Goal: Information Seeking & Learning: Learn about a topic

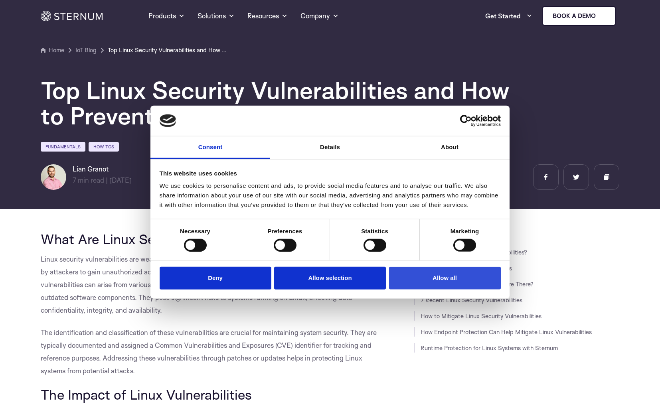
click at [483, 287] on button "Allow all" at bounding box center [445, 278] width 112 height 23
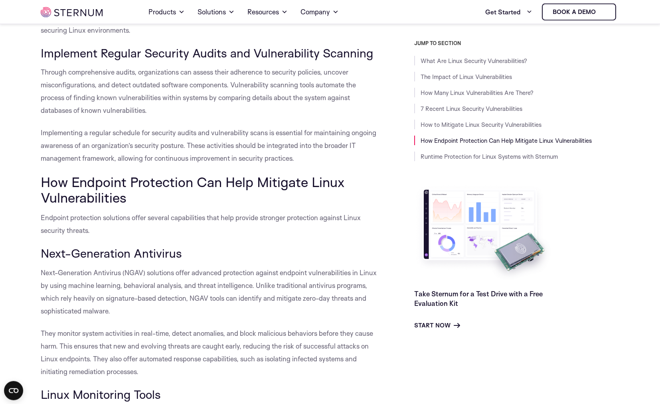
scroll to position [2406, 0]
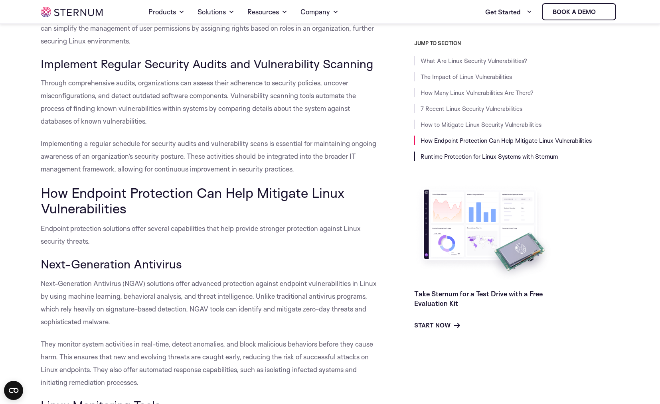
click at [497, 157] on link "Runtime Protection for Linux Systems with Sternum" at bounding box center [489, 157] width 137 height 8
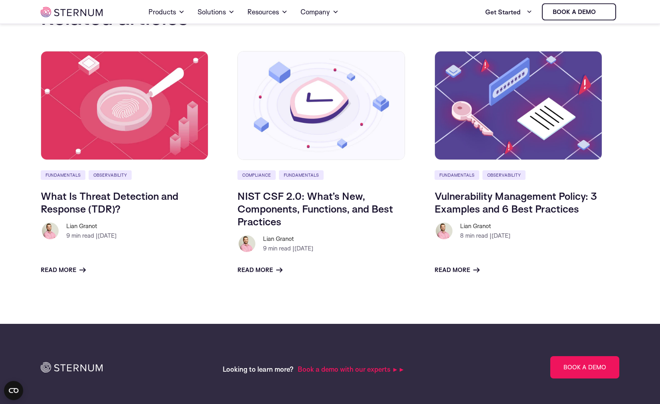
scroll to position [3381, 0]
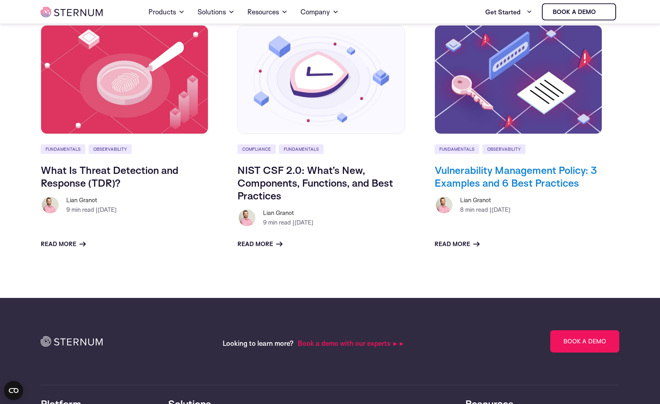
click at [507, 182] on link "Vulnerability Management Policy: 3 Examples and 6 Best Practices" at bounding box center [516, 177] width 162 height 26
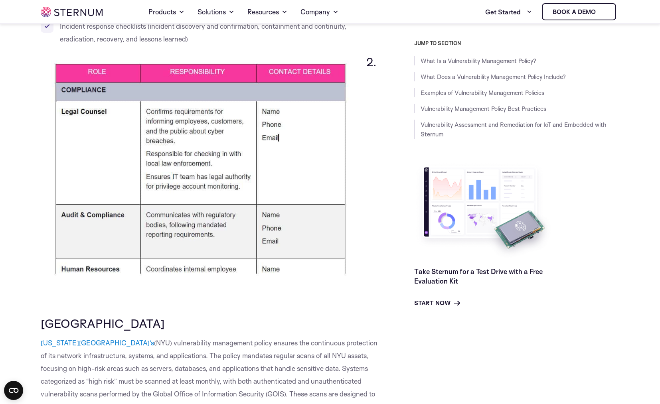
scroll to position [1860, 0]
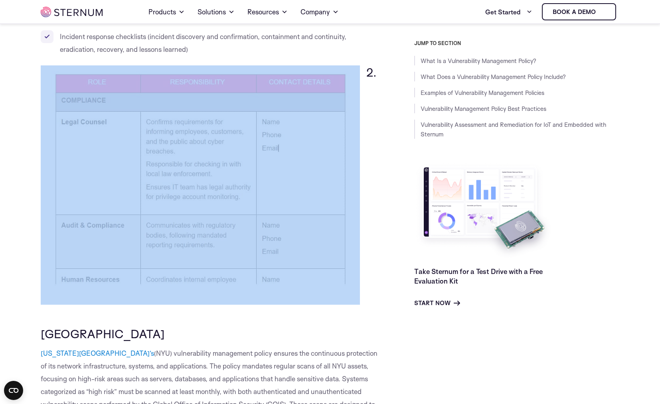
drag, startPoint x: 39, startPoint y: 95, endPoint x: 280, endPoint y: 252, distance: 287.6
drag, startPoint x: 29, startPoint y: 89, endPoint x: 143, endPoint y: 192, distance: 153.8
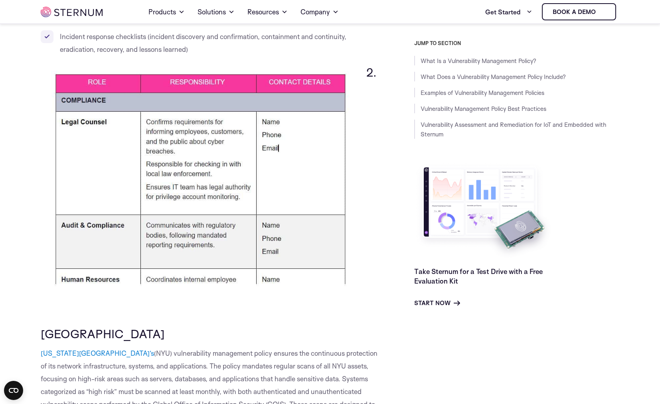
click at [133, 341] on h3 "2. NYU" at bounding box center [210, 202] width 338 height 275
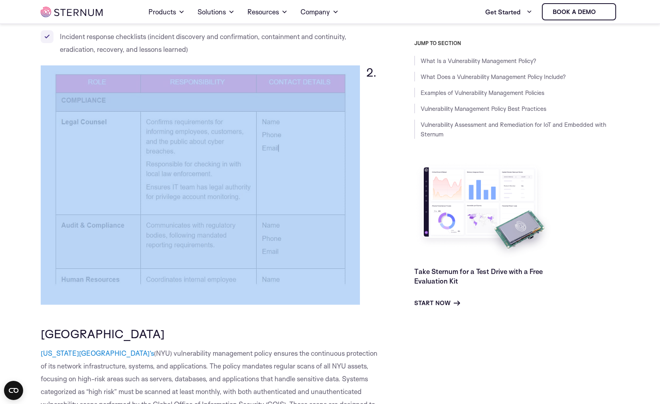
drag, startPoint x: 34, startPoint y: 105, endPoint x: 151, endPoint y: 260, distance: 194.4
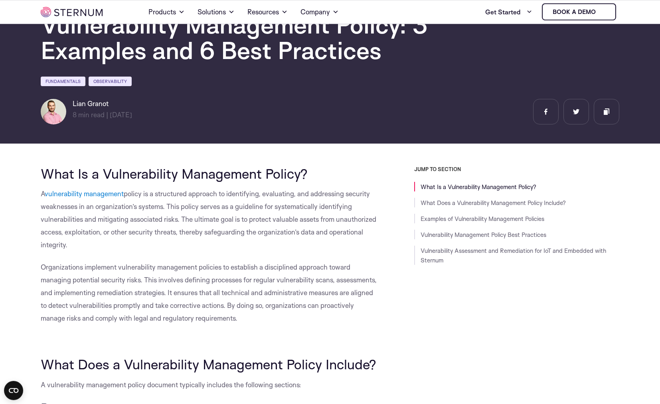
scroll to position [46, 0]
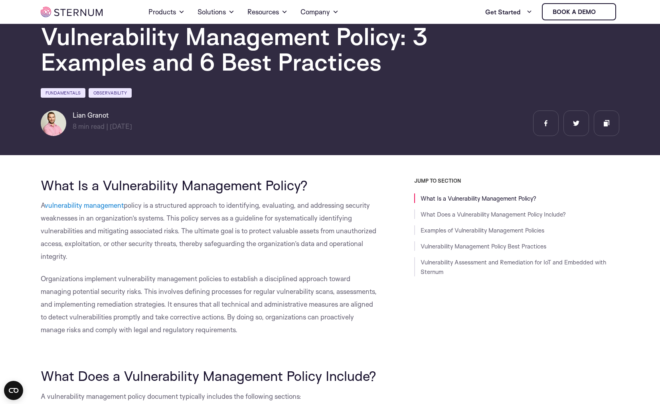
drag, startPoint x: 77, startPoint y: 117, endPoint x: 113, endPoint y: 119, distance: 36.4
click at [113, 119] on div "Lian Granot 8 min read | min read | 28/10/2024" at bounding box center [111, 124] width 140 height 26
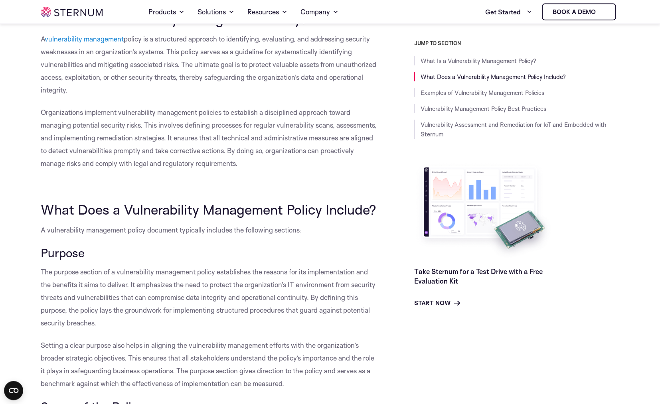
scroll to position [228, 0]
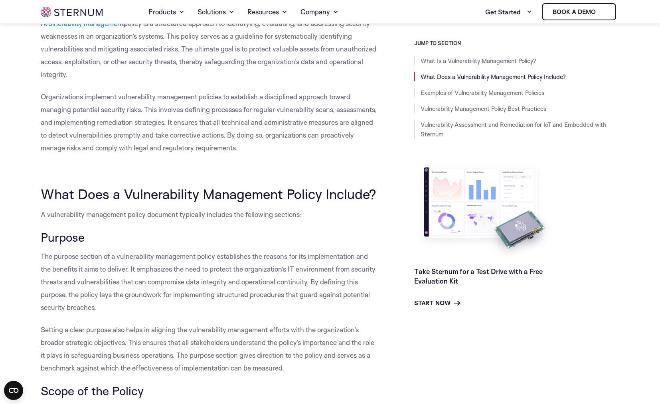
click at [516, 228] on img at bounding box center [484, 210] width 140 height 99
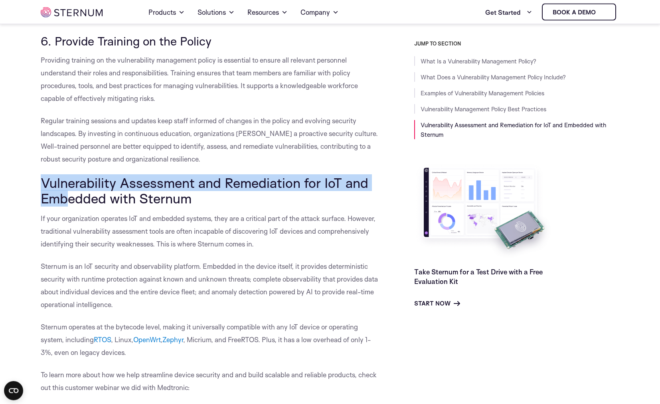
scroll to position [3905, 0]
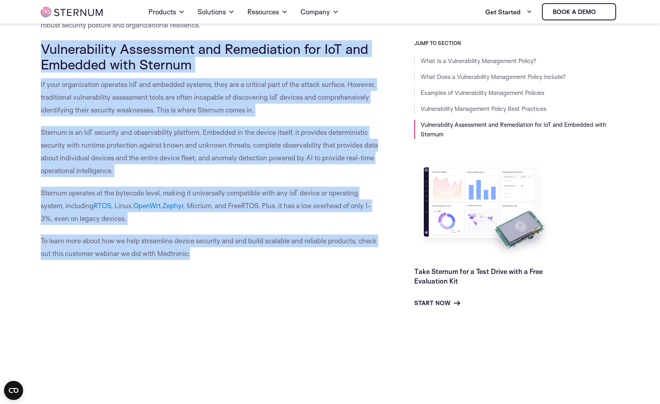
drag, startPoint x: 37, startPoint y: 209, endPoint x: 202, endPoint y: 277, distance: 177.9
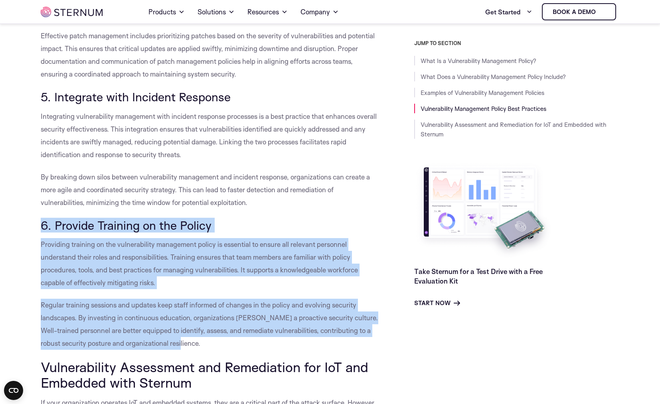
drag, startPoint x: 40, startPoint y: 249, endPoint x: 184, endPoint y: 370, distance: 188.2
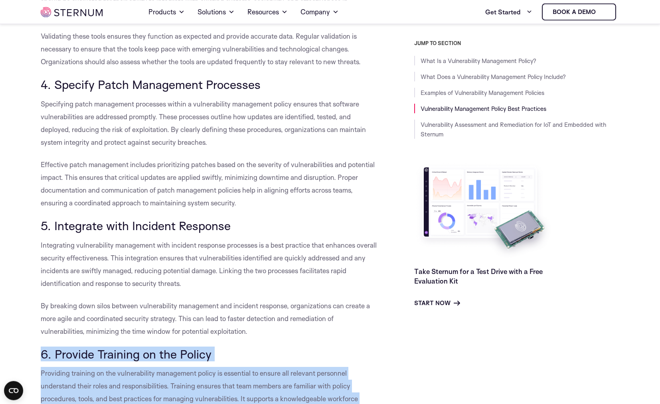
scroll to position [3450, 0]
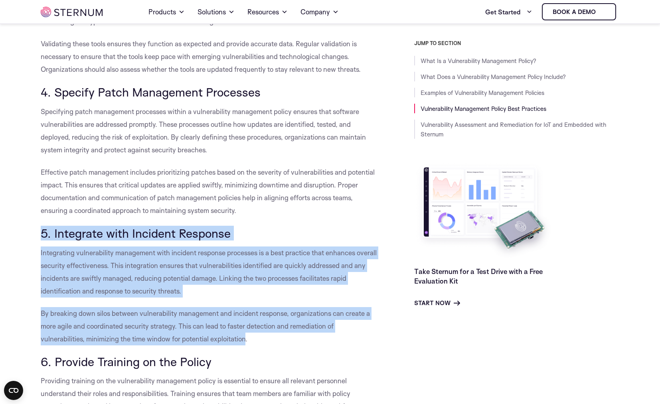
drag, startPoint x: 27, startPoint y: 258, endPoint x: 247, endPoint y: 373, distance: 248.0
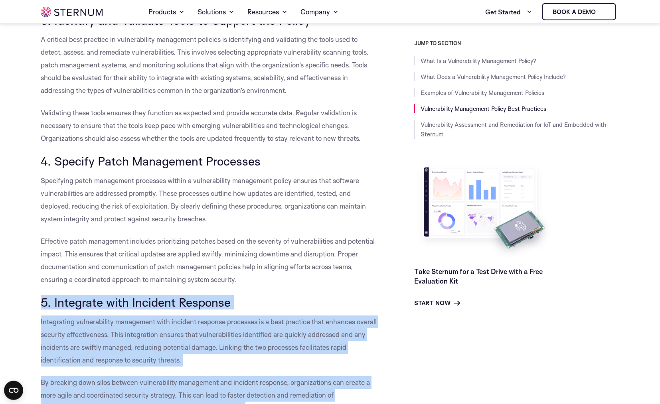
scroll to position [3314, 0]
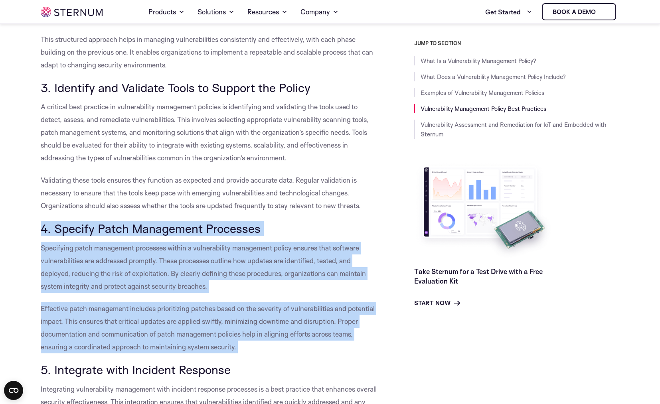
drag, startPoint x: 38, startPoint y: 253, endPoint x: 260, endPoint y: 391, distance: 261.5
click at [230, 293] on p "Specifying patch management processes within a vulnerability management policy …" at bounding box center [210, 267] width 338 height 51
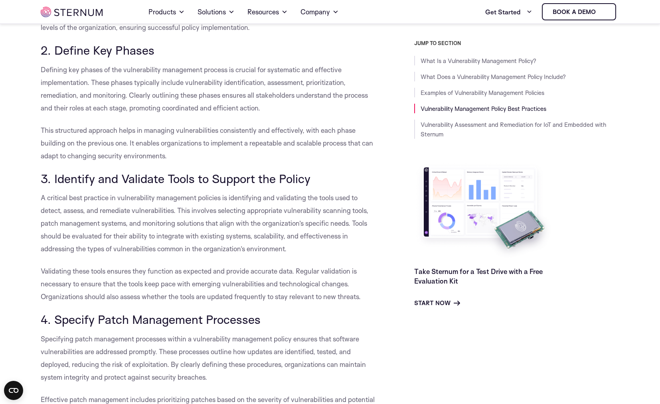
scroll to position [3132, 0]
